Goal: Participate in discussion

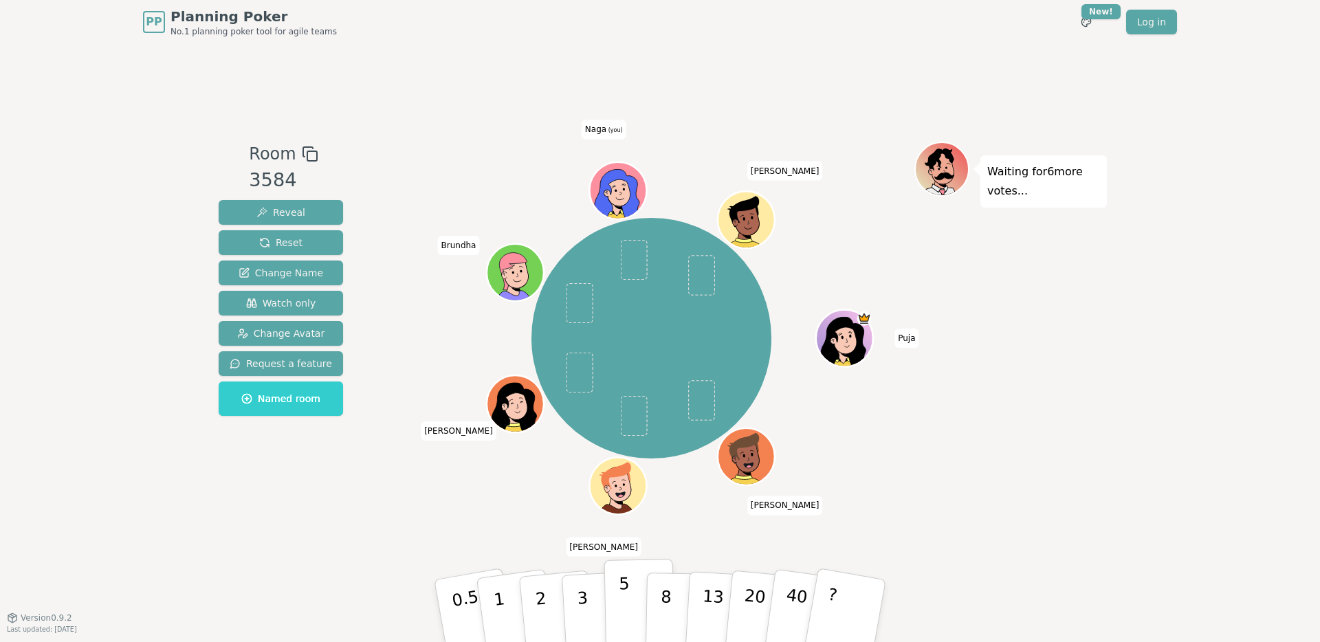
click at [625, 611] on p "5" at bounding box center [625, 611] width 12 height 74
click at [626, 587] on p "5" at bounding box center [625, 611] width 12 height 74
click at [625, 587] on p "5" at bounding box center [625, 611] width 12 height 74
drag, startPoint x: 1183, startPoint y: 300, endPoint x: 1171, endPoint y: 296, distance: 12.8
click at [1183, 300] on div "PP Planning Poker No.1 planning poker tool for agile teams Toggle theme New! Lo…" at bounding box center [660, 321] width 1320 height 642
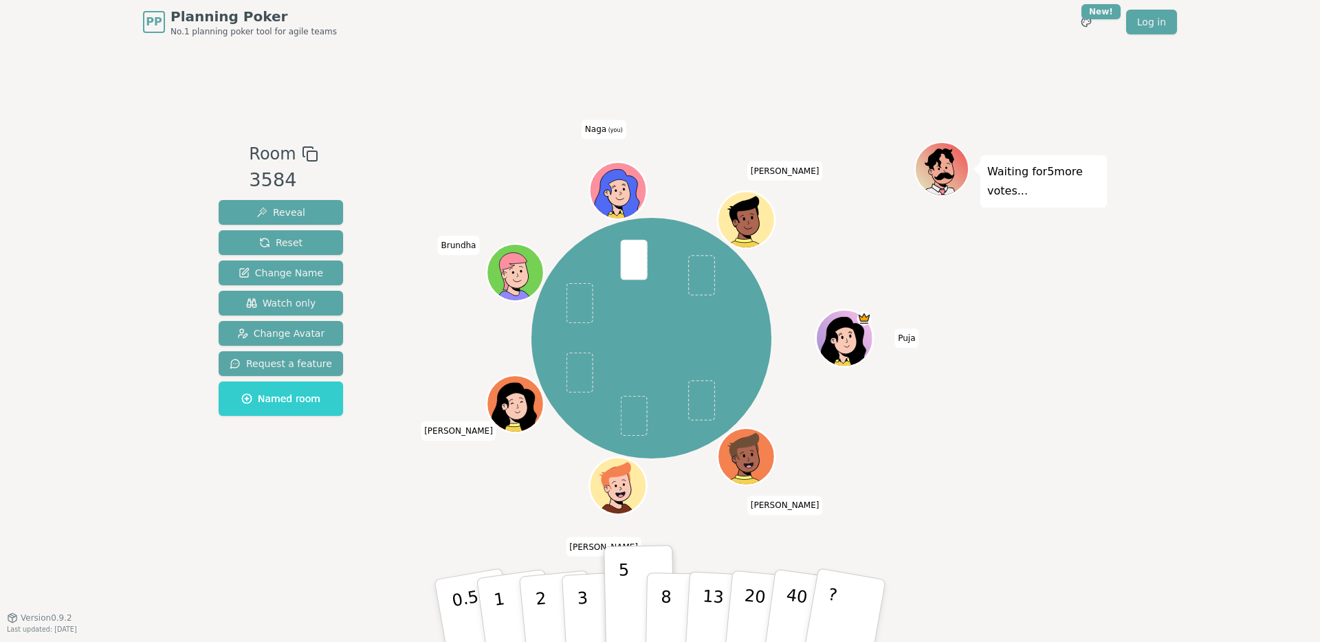
click at [440, 107] on div "Room 3584 Reveal Reset Change Name Watch only Change Avatar Request a feature N…" at bounding box center [660, 331] width 894 height 574
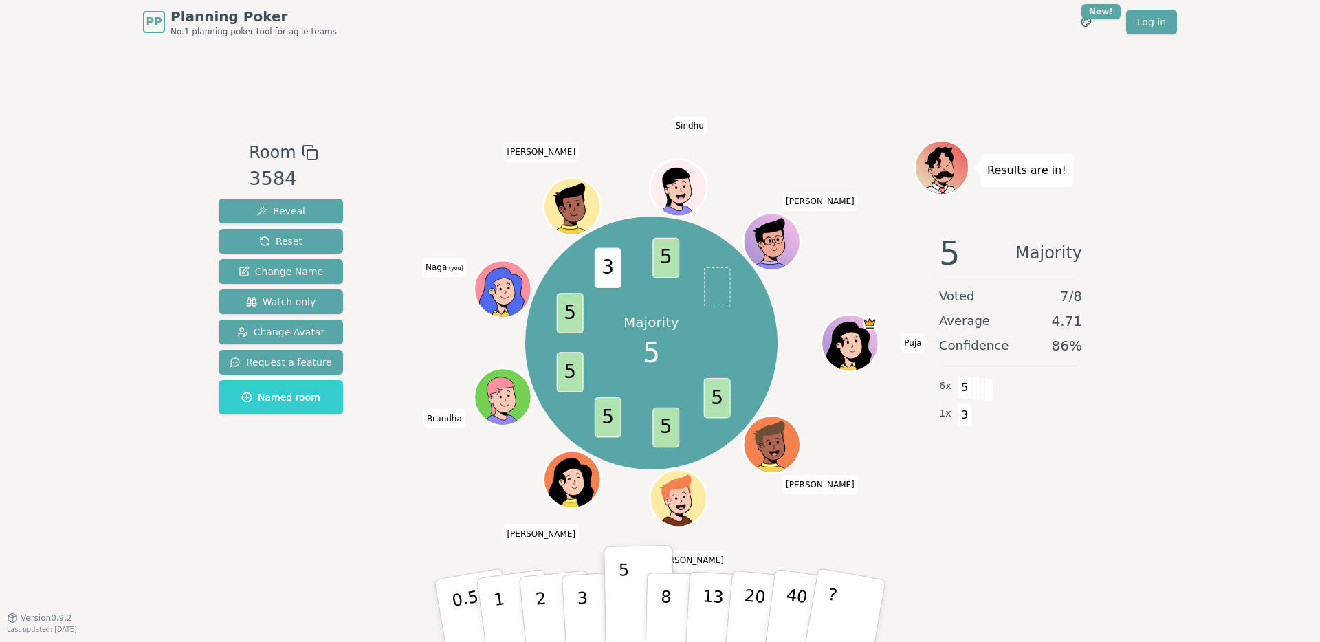
click at [432, 55] on div "Room 3584 Reveal Reset Change Name Watch only Change Avatar Request a feature N…" at bounding box center [660, 331] width 894 height 574
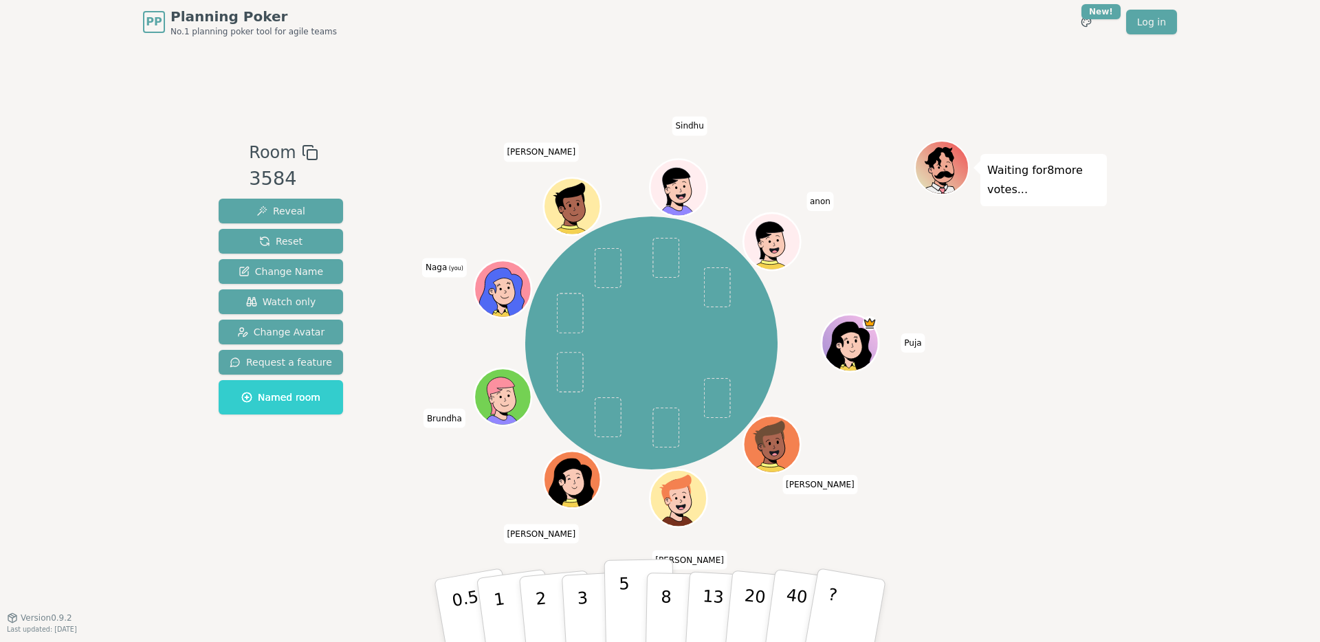
click at [622, 607] on p "5" at bounding box center [625, 611] width 12 height 74
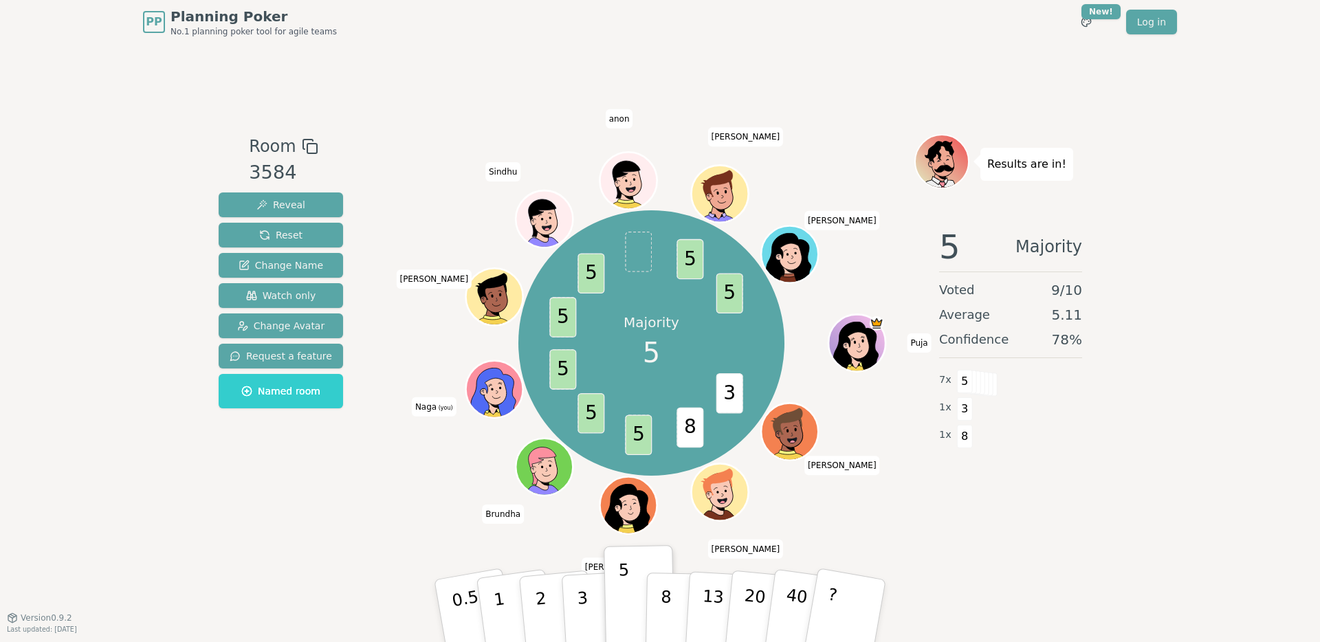
click at [153, 80] on div "PP Planning Poker No.1 planning poker tool for agile teams Toggle theme New! Lo…" at bounding box center [660, 321] width 1320 height 642
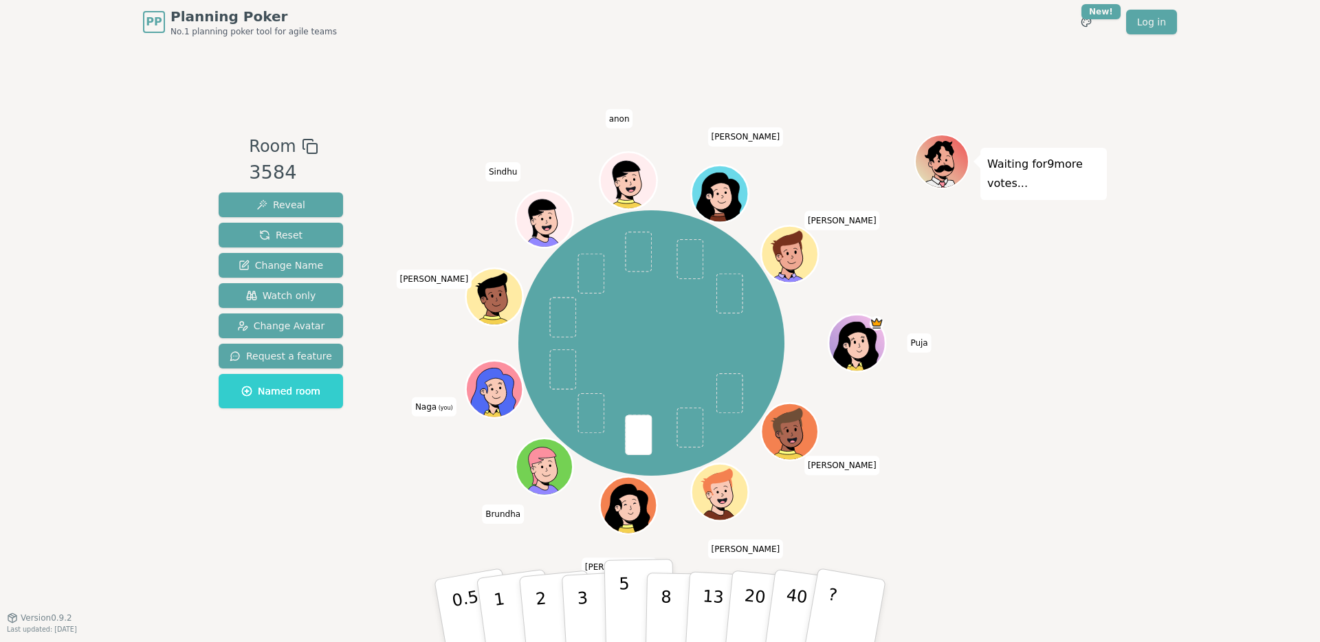
click at [626, 607] on p "5" at bounding box center [625, 611] width 12 height 74
